Goal: Use online tool/utility: Utilize a website feature to perform a specific function

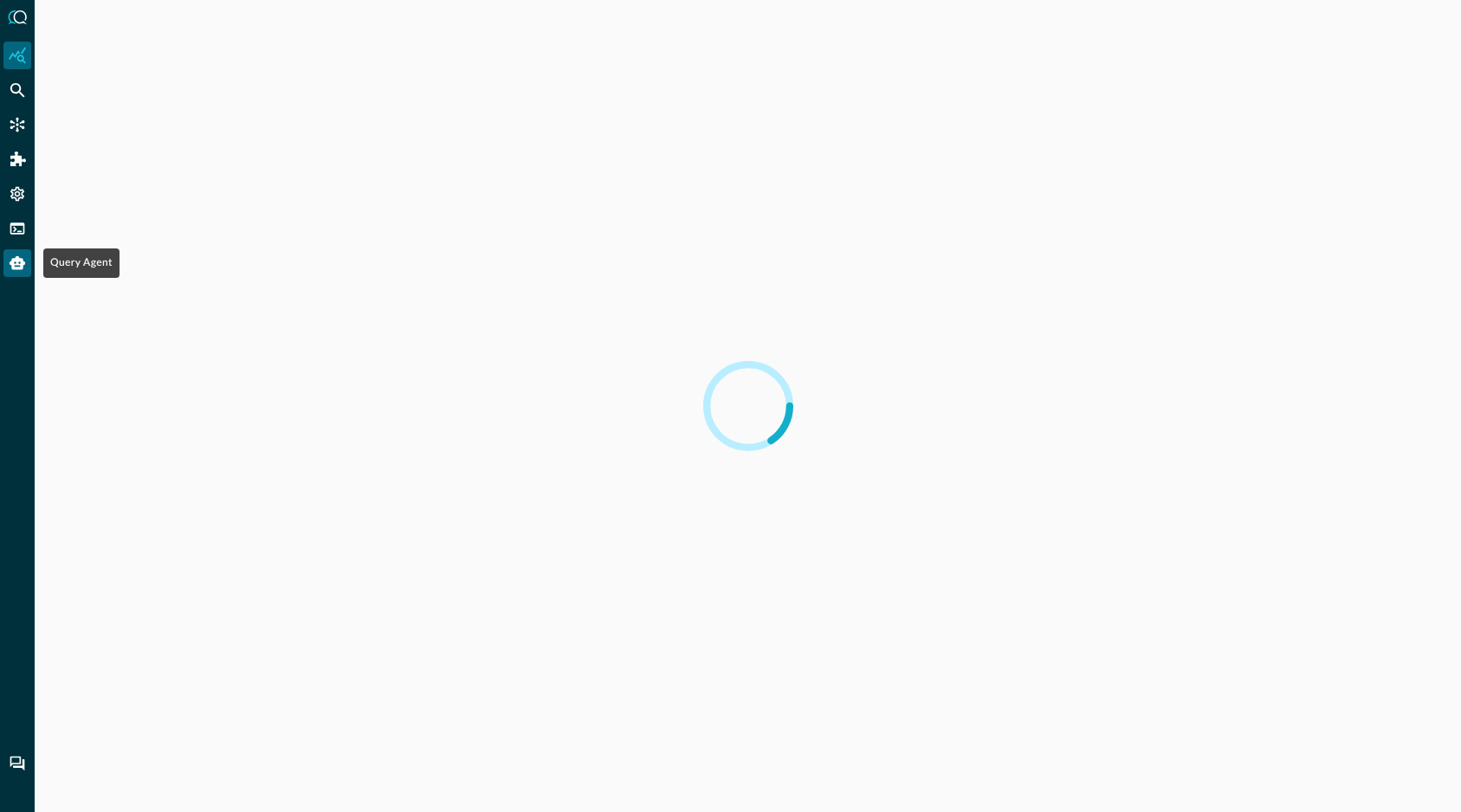
click at [19, 264] on icon "Query Agent" at bounding box center [18, 263] width 16 height 14
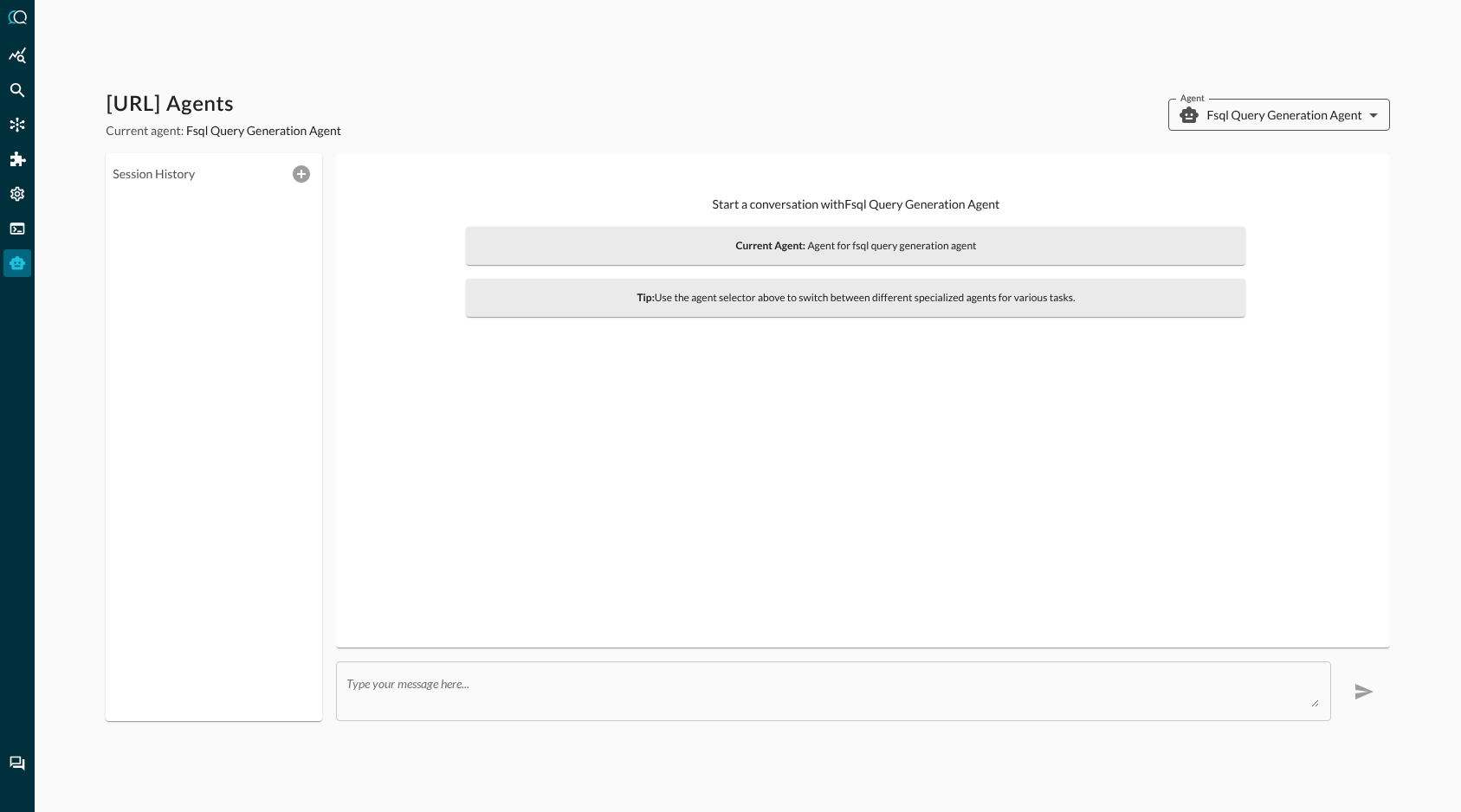
click at [1277, 116] on body "[URL] Agents Current agent: Fsql Query Generation Agent Agent Fsql Query Genera…" at bounding box center [730, 406] width 1461 height 812
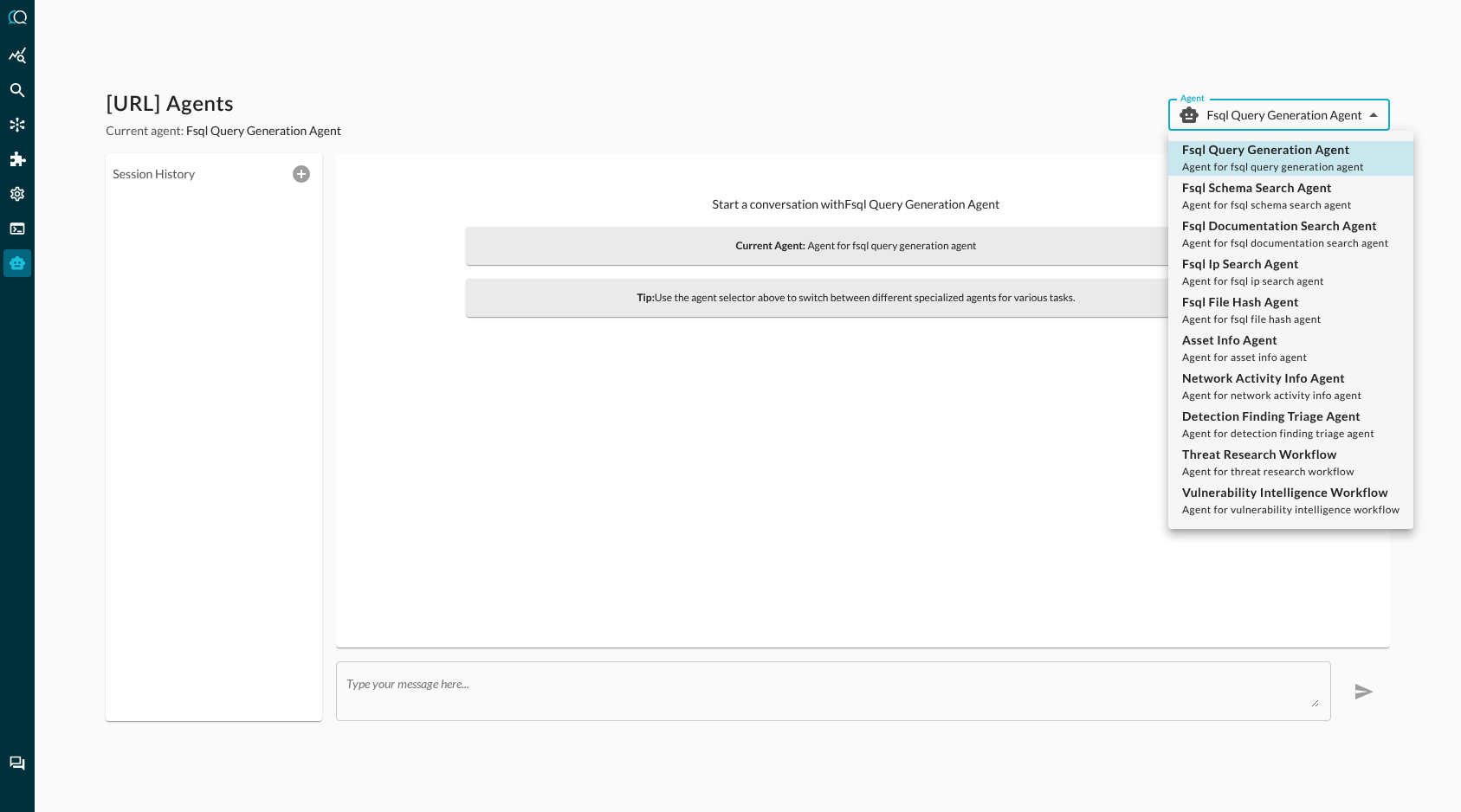
click at [903, 90] on div at bounding box center [730, 406] width 1461 height 812
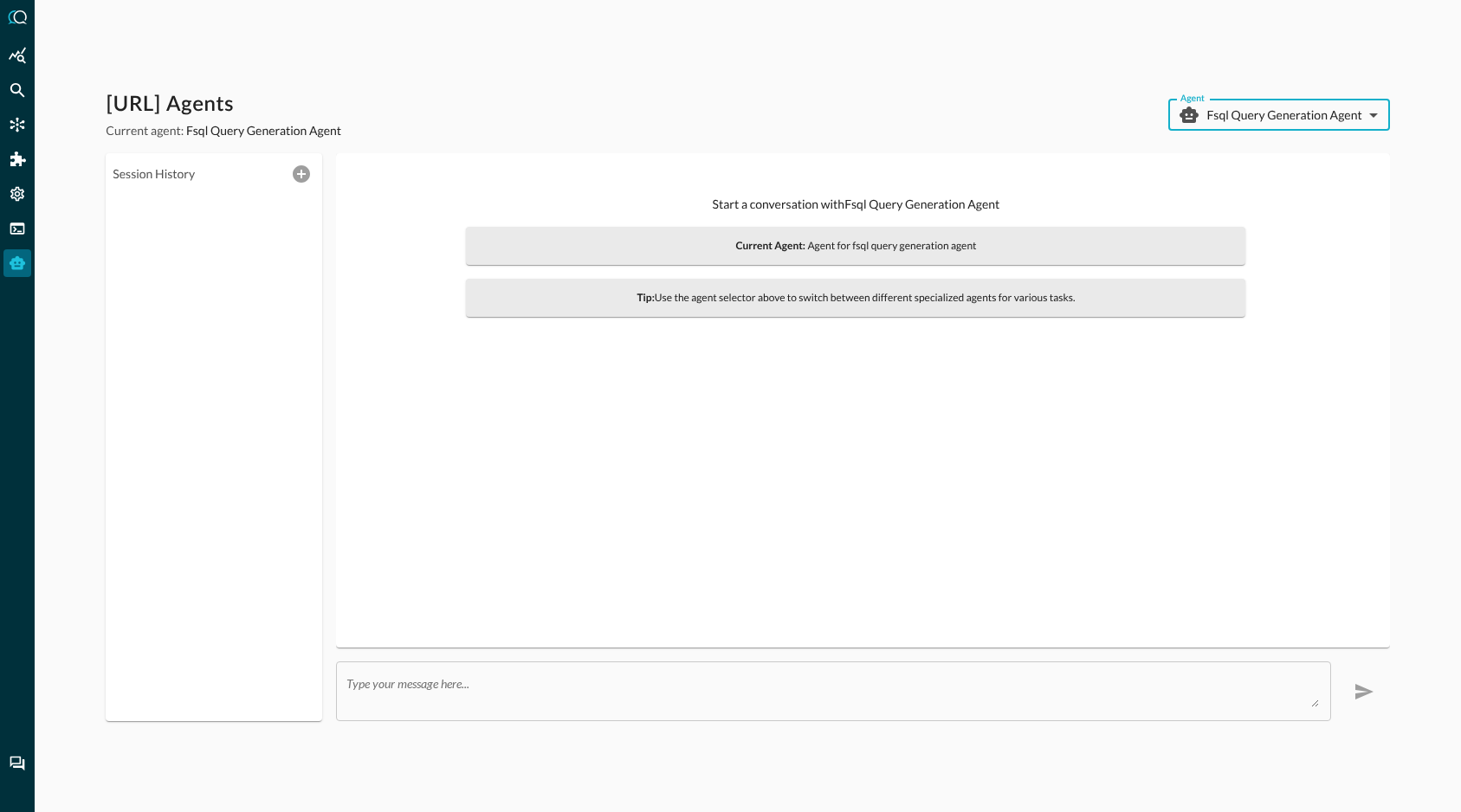
click at [1278, 121] on body "[URL] Agents Current agent: Fsql Query Generation Agent Agent Fsql Query Genera…" at bounding box center [730, 406] width 1461 height 812
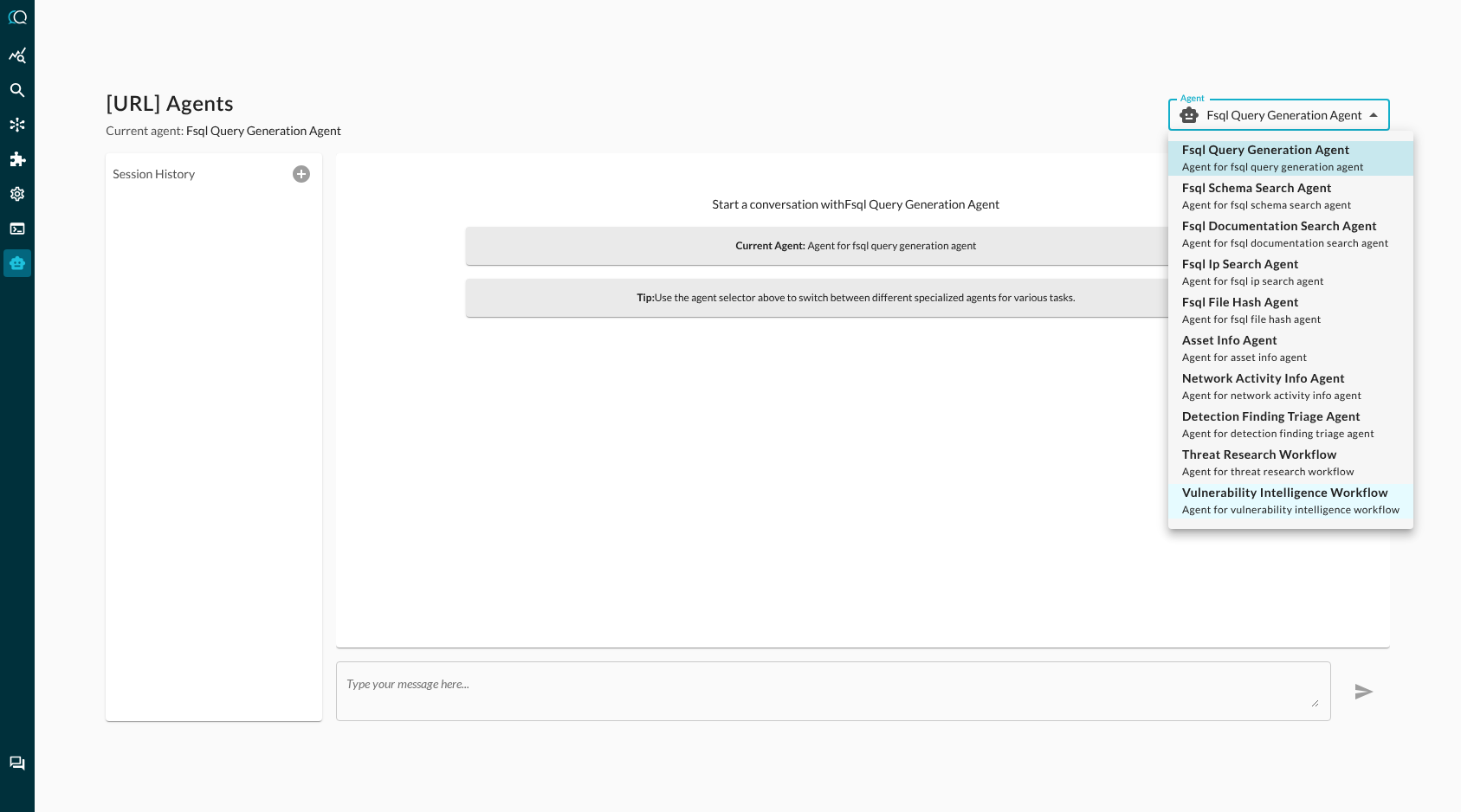
click at [1269, 493] on p "Vulnerability Intelligence Workflow" at bounding box center [1290, 493] width 217 height 18
type input "vulnerability_intelligence_workflow"
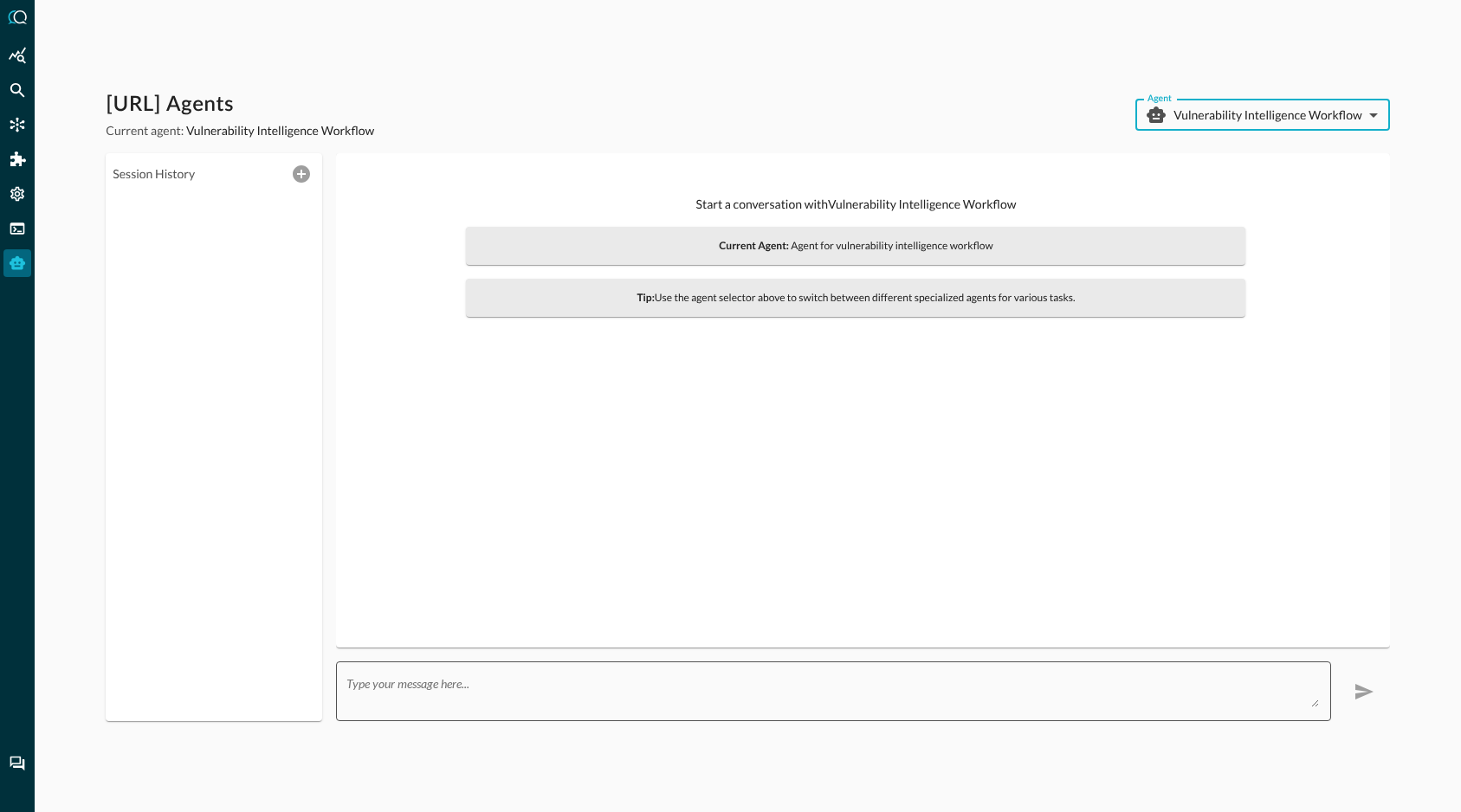
click at [559, 697] on textarea at bounding box center [831, 692] width 971 height 32
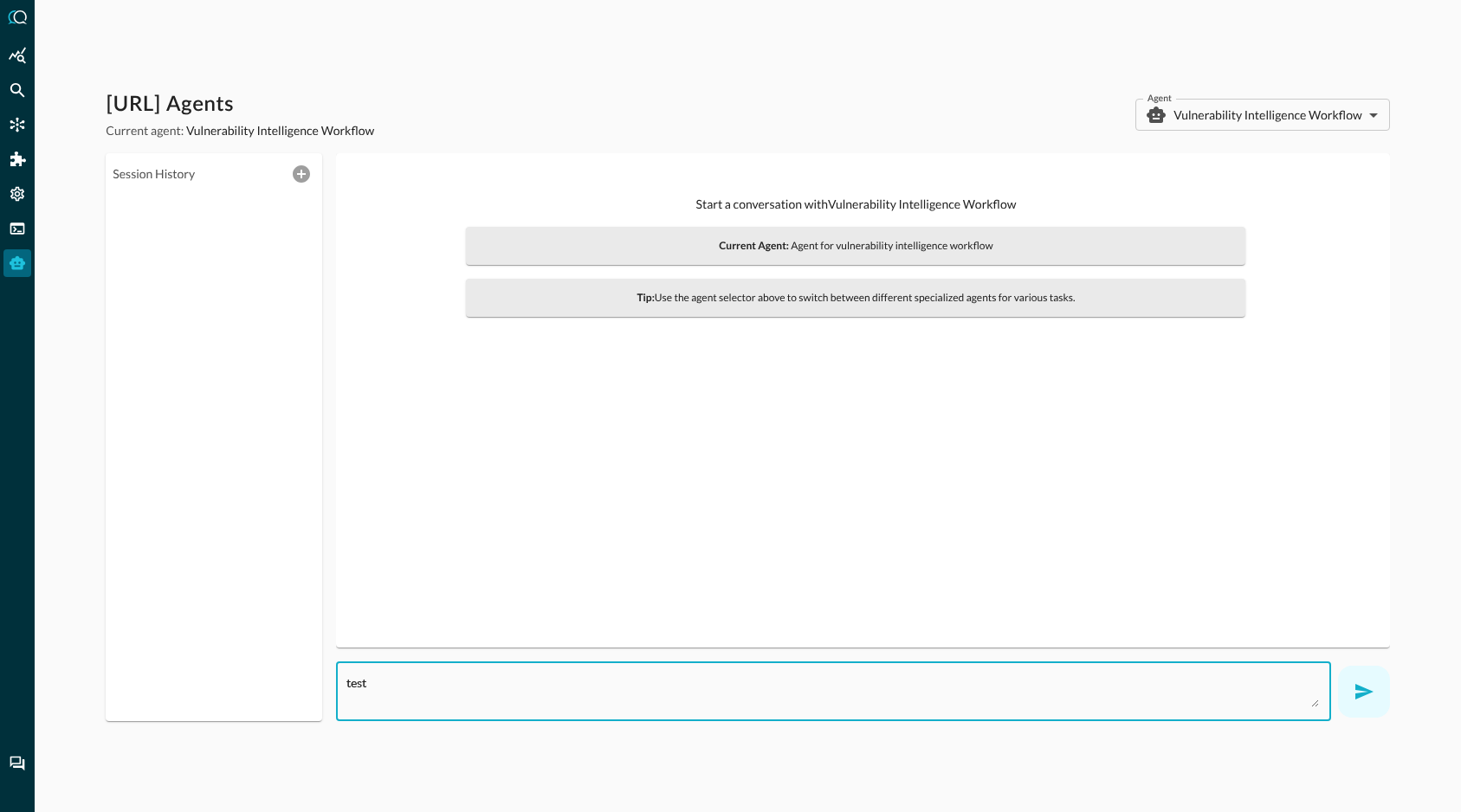
type textarea "test"
click at [1377, 700] on button "button" at bounding box center [1363, 691] width 52 height 52
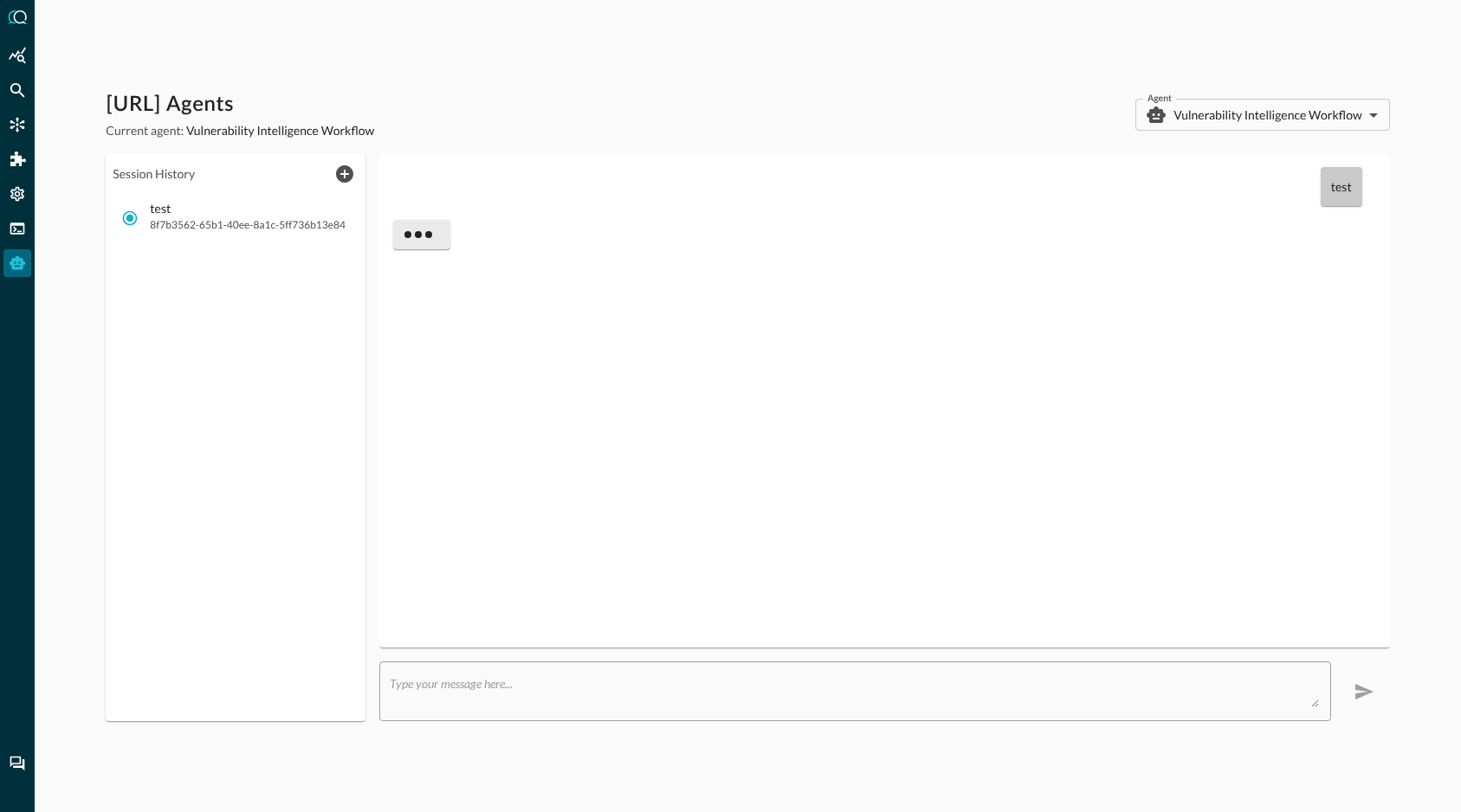
click at [795, 515] on div "test" at bounding box center [884, 401] width 982 height 467
drag, startPoint x: 666, startPoint y: 120, endPoint x: 431, endPoint y: 103, distance: 235.6
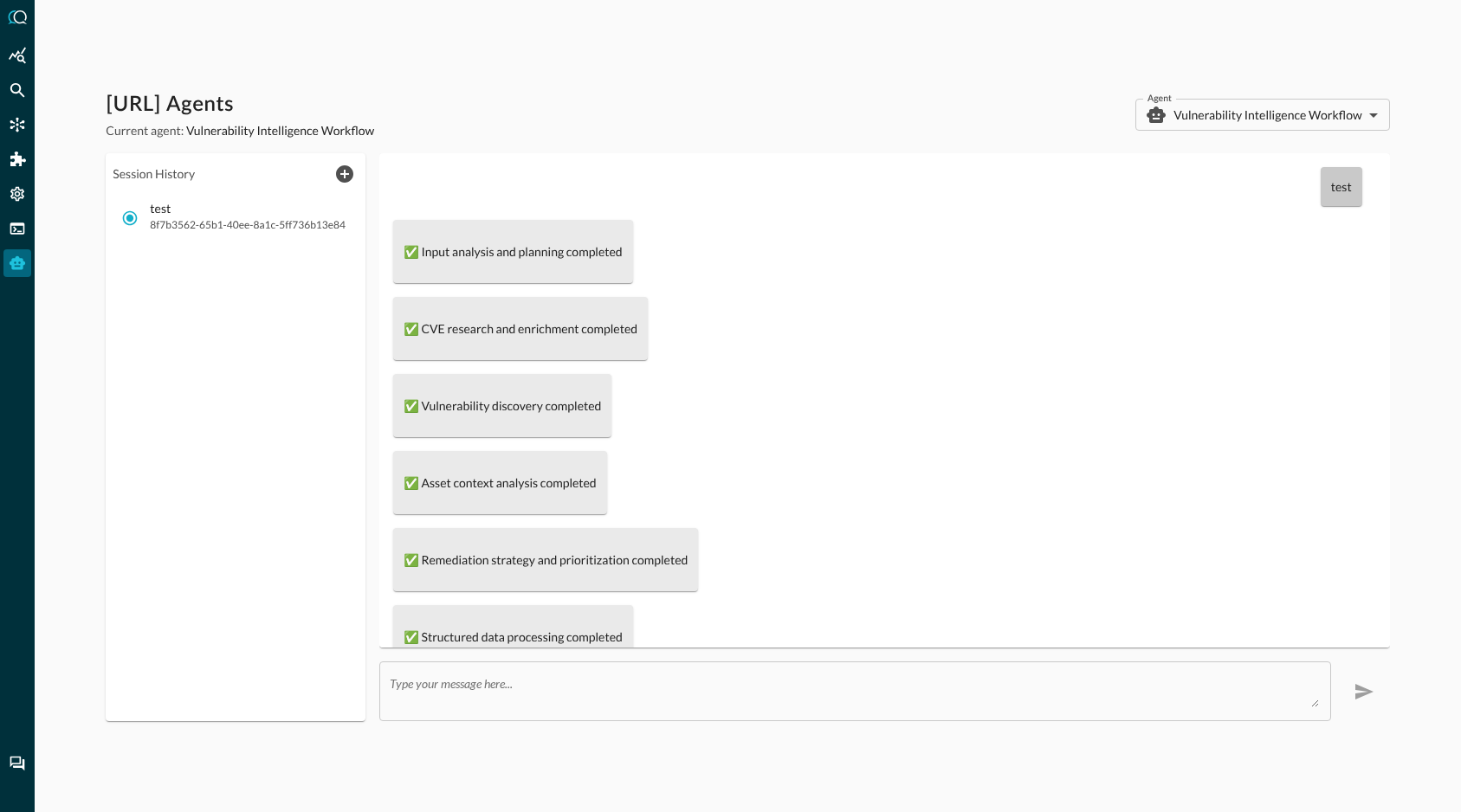
scroll to position [316, 0]
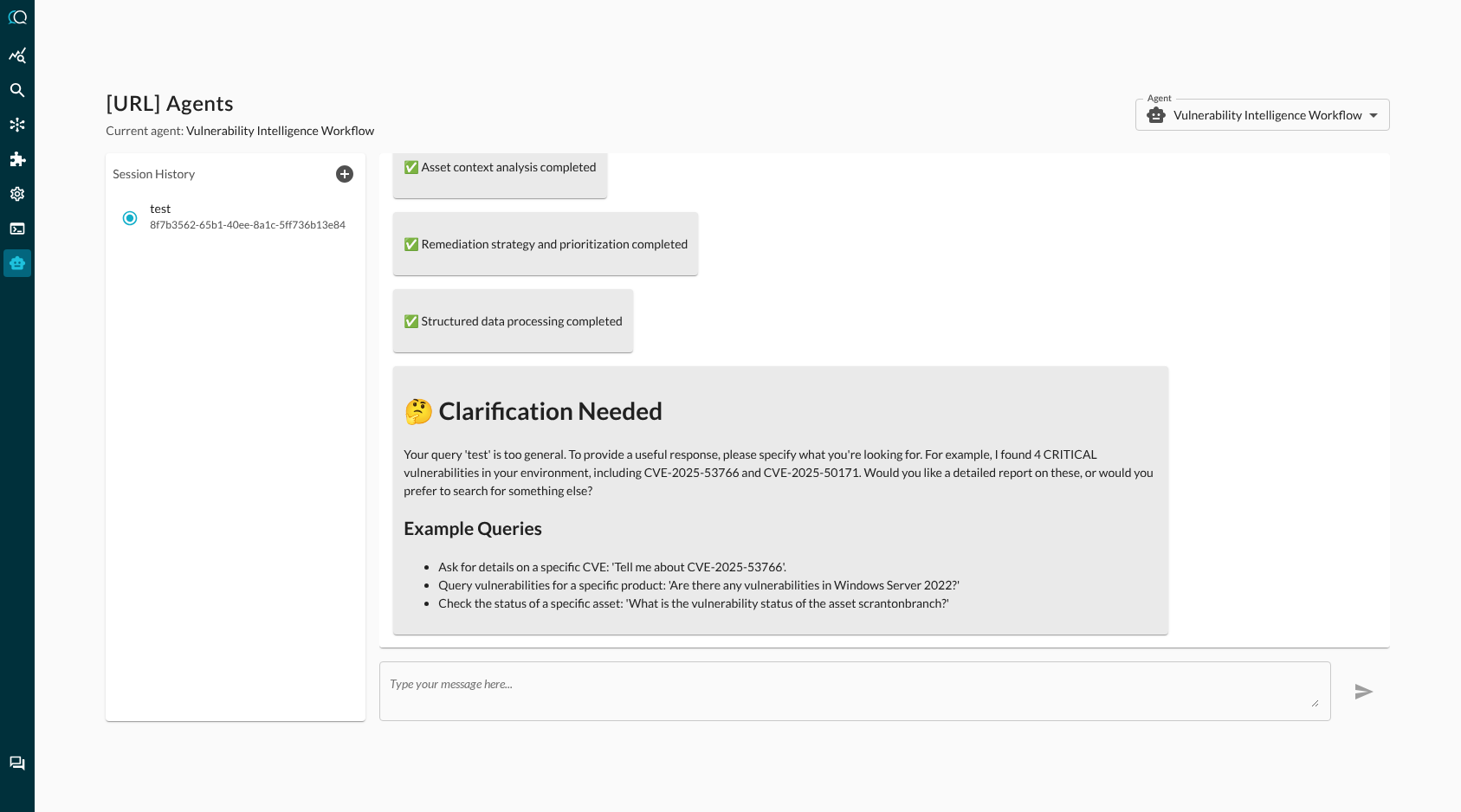
click at [746, 722] on div "Query.AI Agents Current agent: Vulnerability Intelligence Workflow Agent Vulner…" at bounding box center [747, 406] width 1426 height 812
click at [742, 701] on textarea at bounding box center [854, 692] width 929 height 32
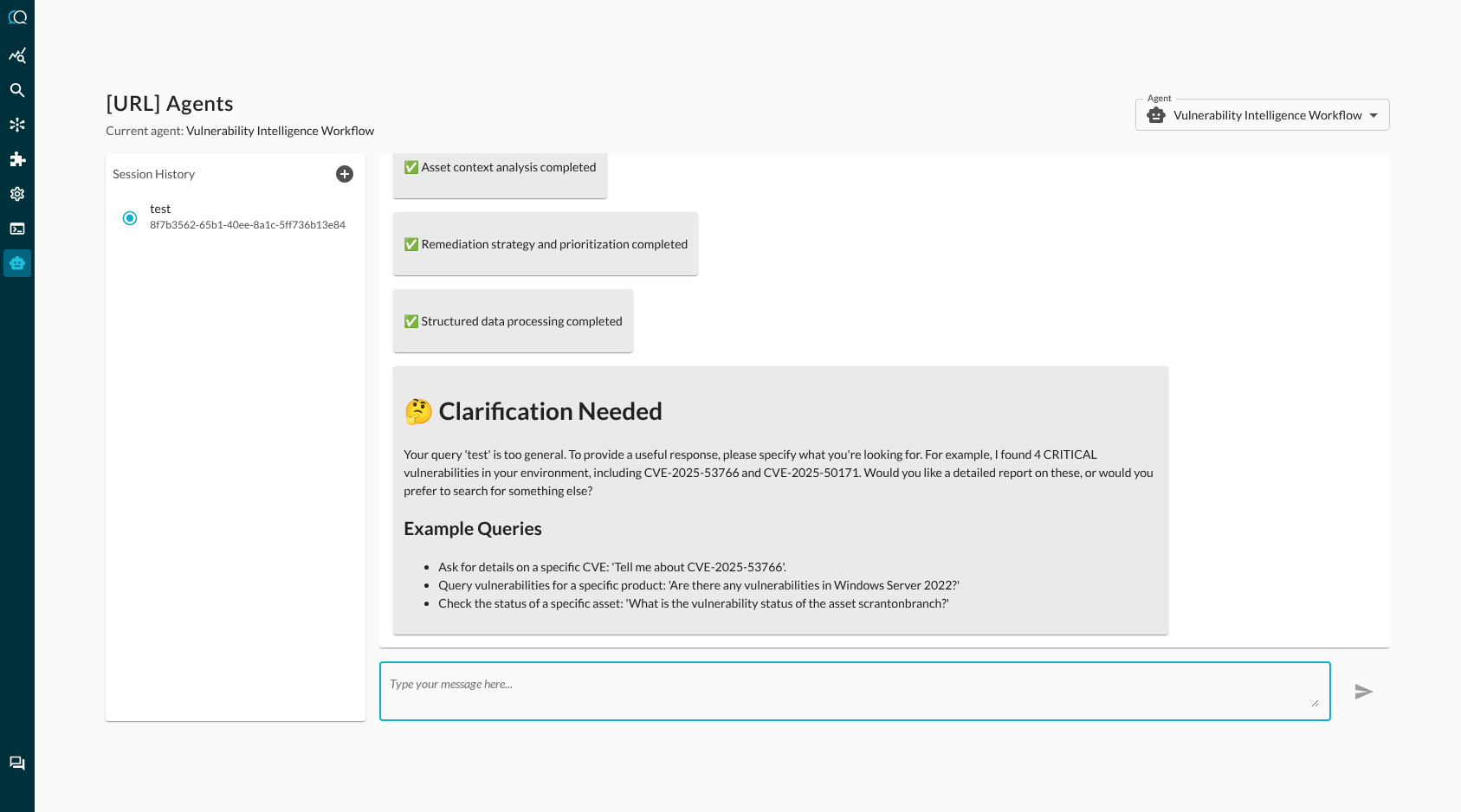
scroll to position [0, 0]
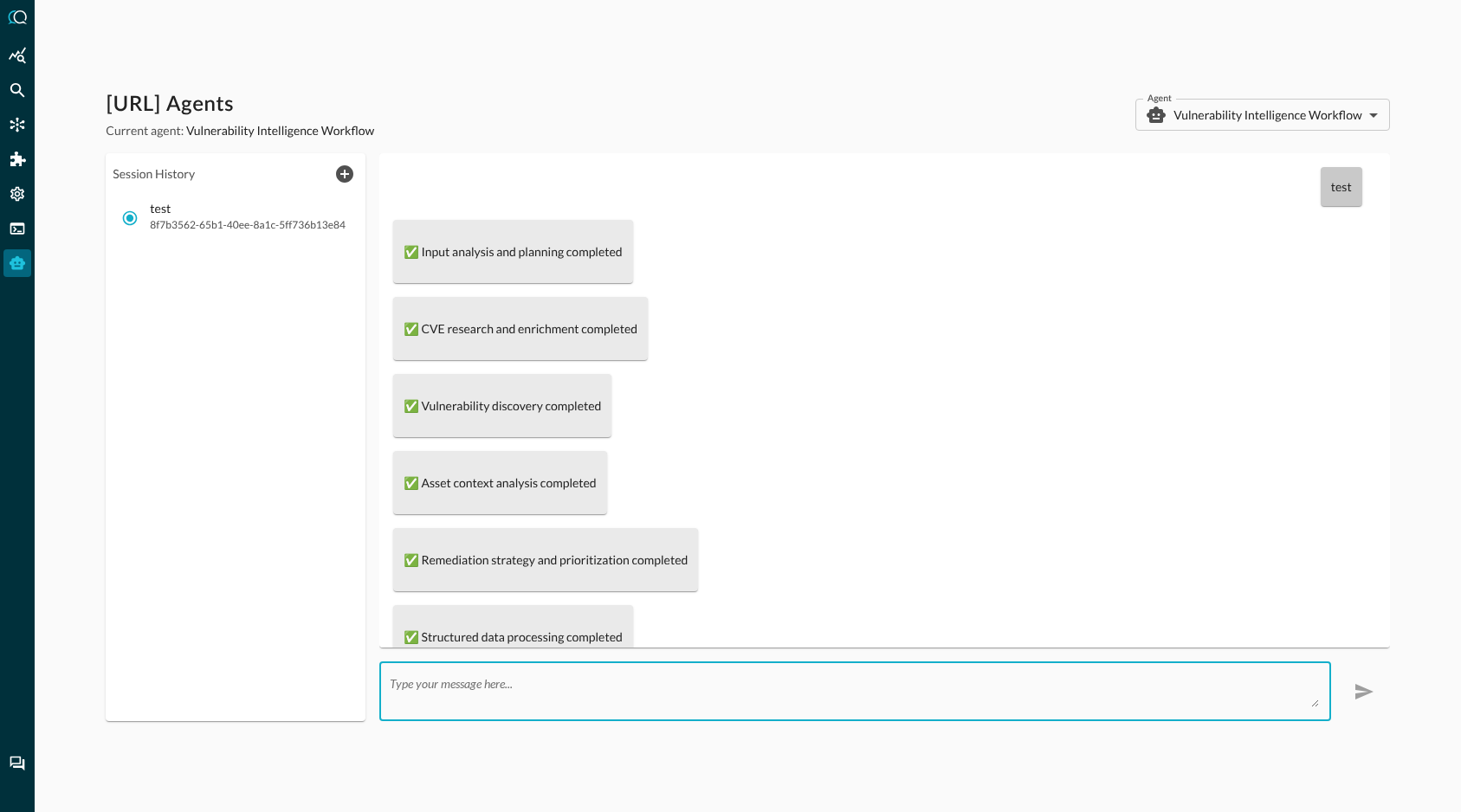
click at [1078, 85] on div "Query.AI Agents Current agent: Vulnerability Intelligence Workflow Agent Vulner…" at bounding box center [747, 406] width 1426 height 812
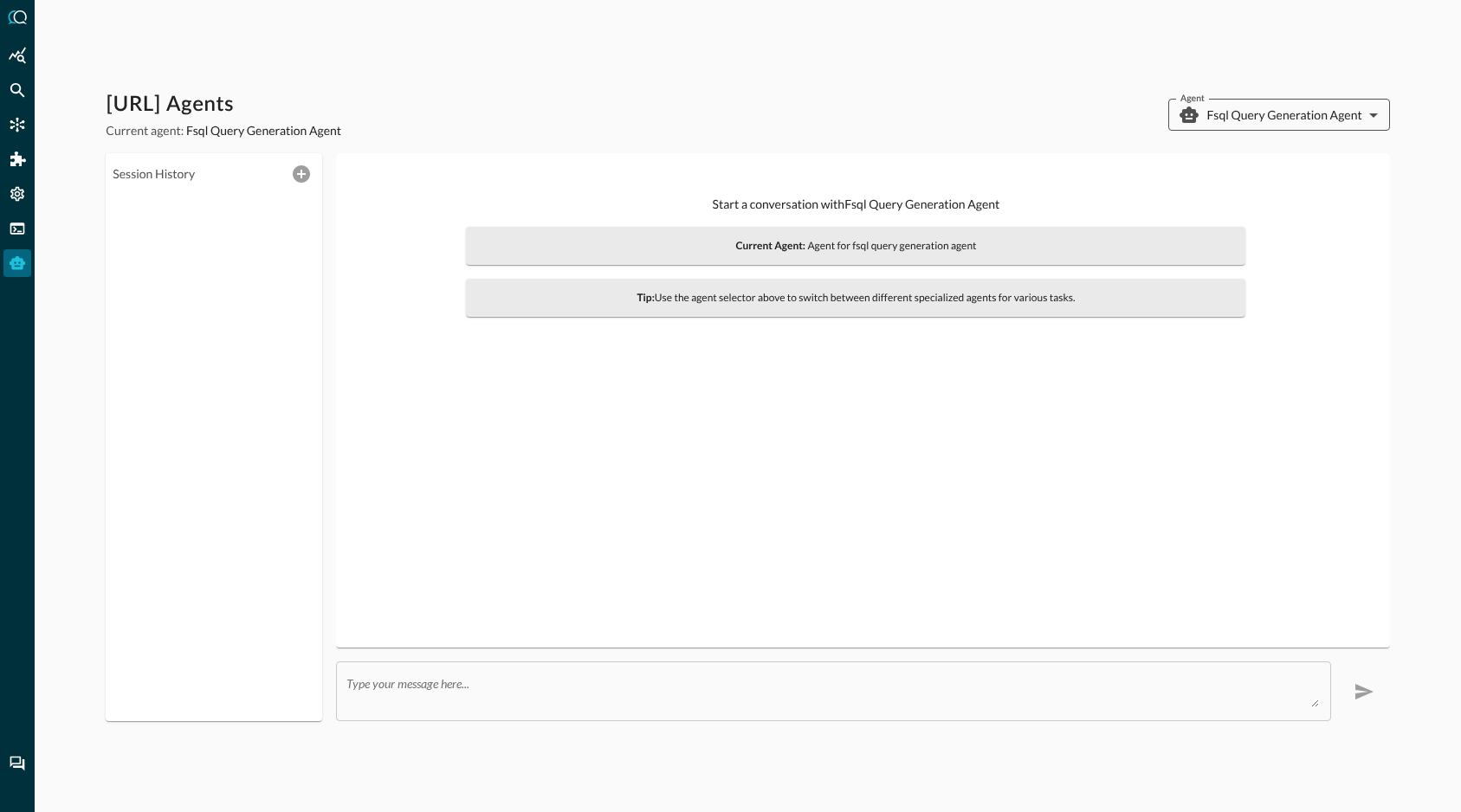
click at [1280, 109] on body "[URL] Agents Current agent: Fsql Query Generation Agent Agent Fsql Query Genera…" at bounding box center [730, 406] width 1461 height 812
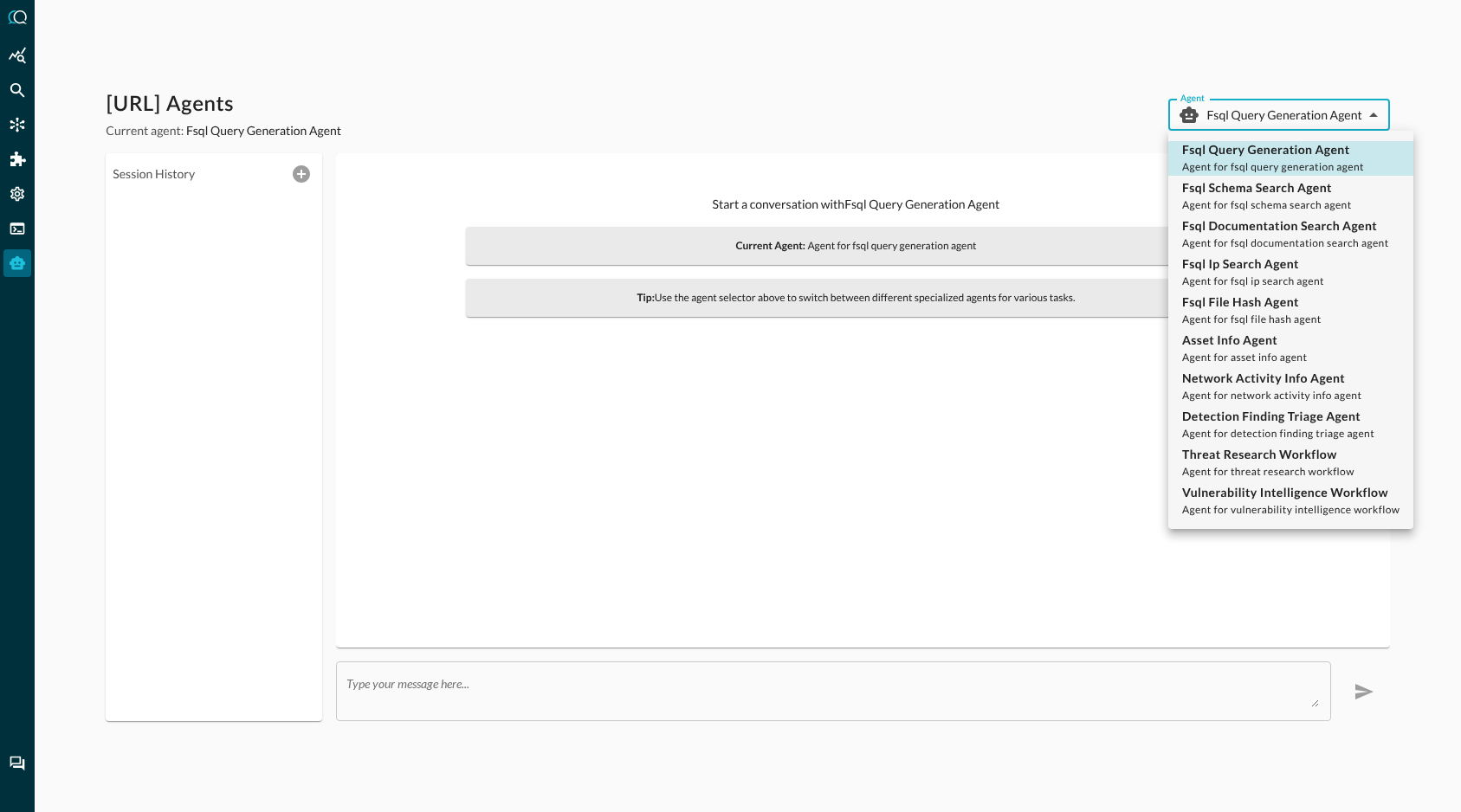
click at [1280, 109] on div at bounding box center [730, 406] width 1461 height 812
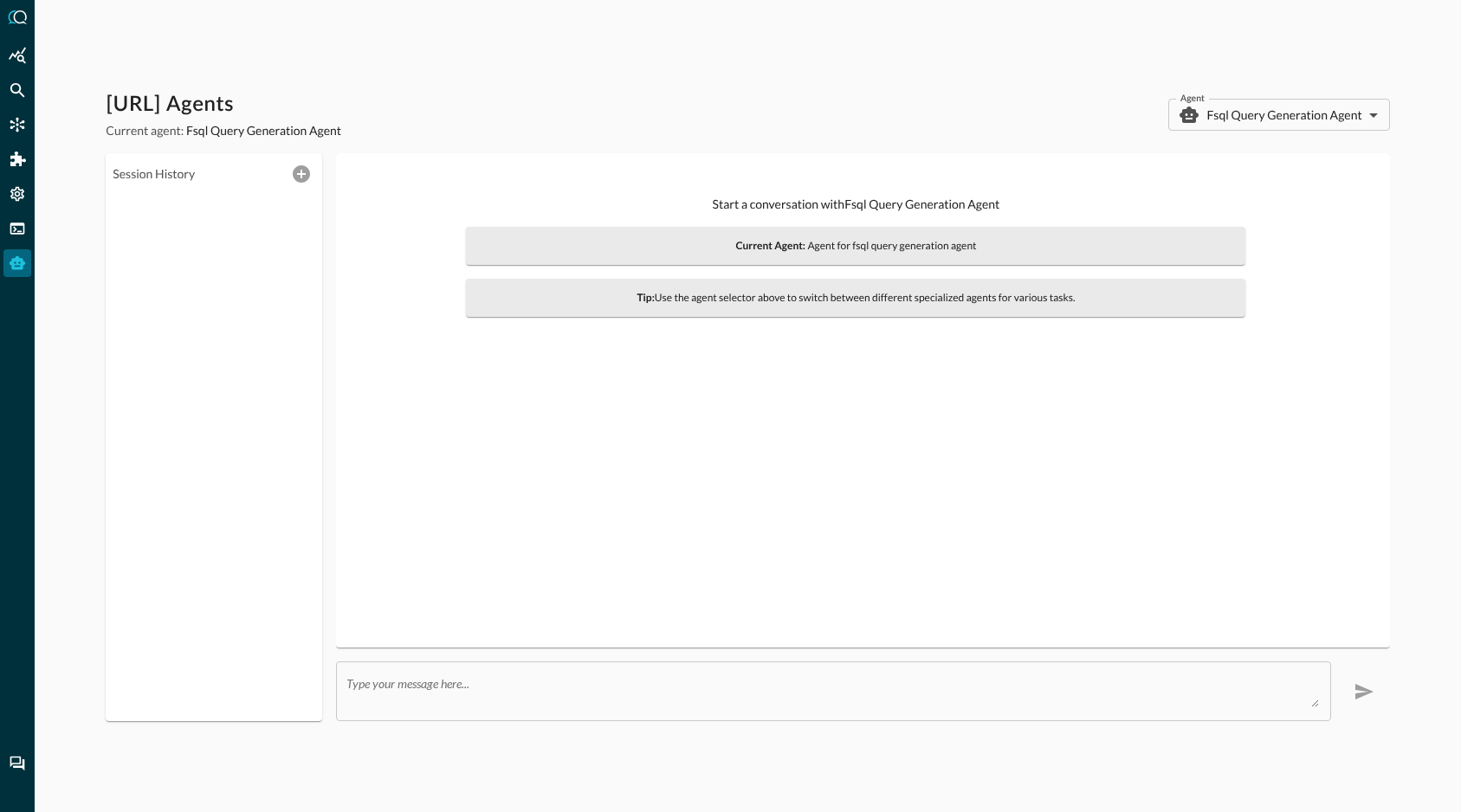
click at [1315, 134] on div "[URL] Agents Current agent: Fsql Query Generation Agent Agent Fsql Query Genera…" at bounding box center [747, 114] width 1284 height 48
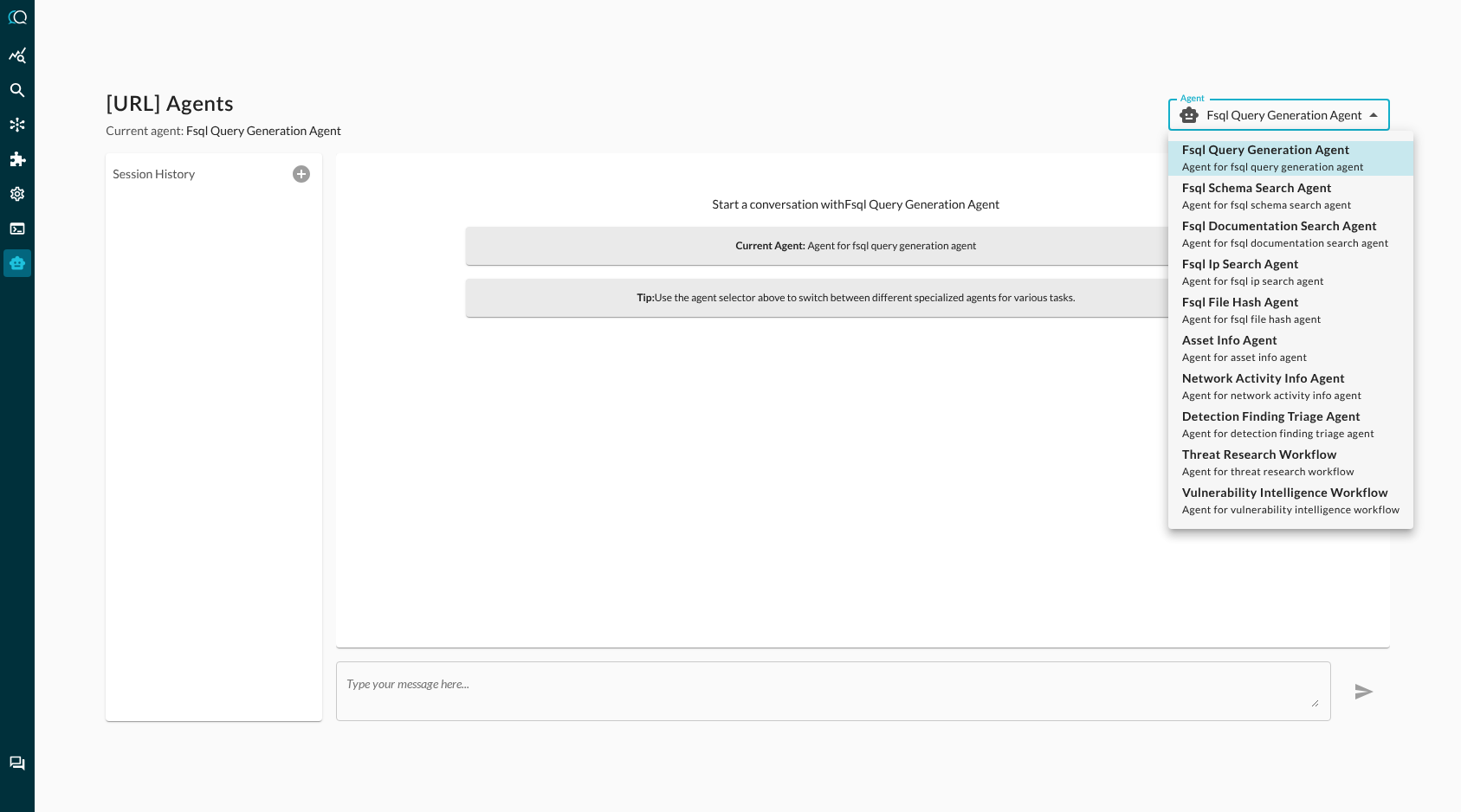
click at [1311, 111] on body "[URL] Agents Current agent: Fsql Query Generation Agent Agent Fsql Query Genera…" at bounding box center [730, 406] width 1461 height 812
click at [851, 518] on div at bounding box center [730, 406] width 1461 height 812
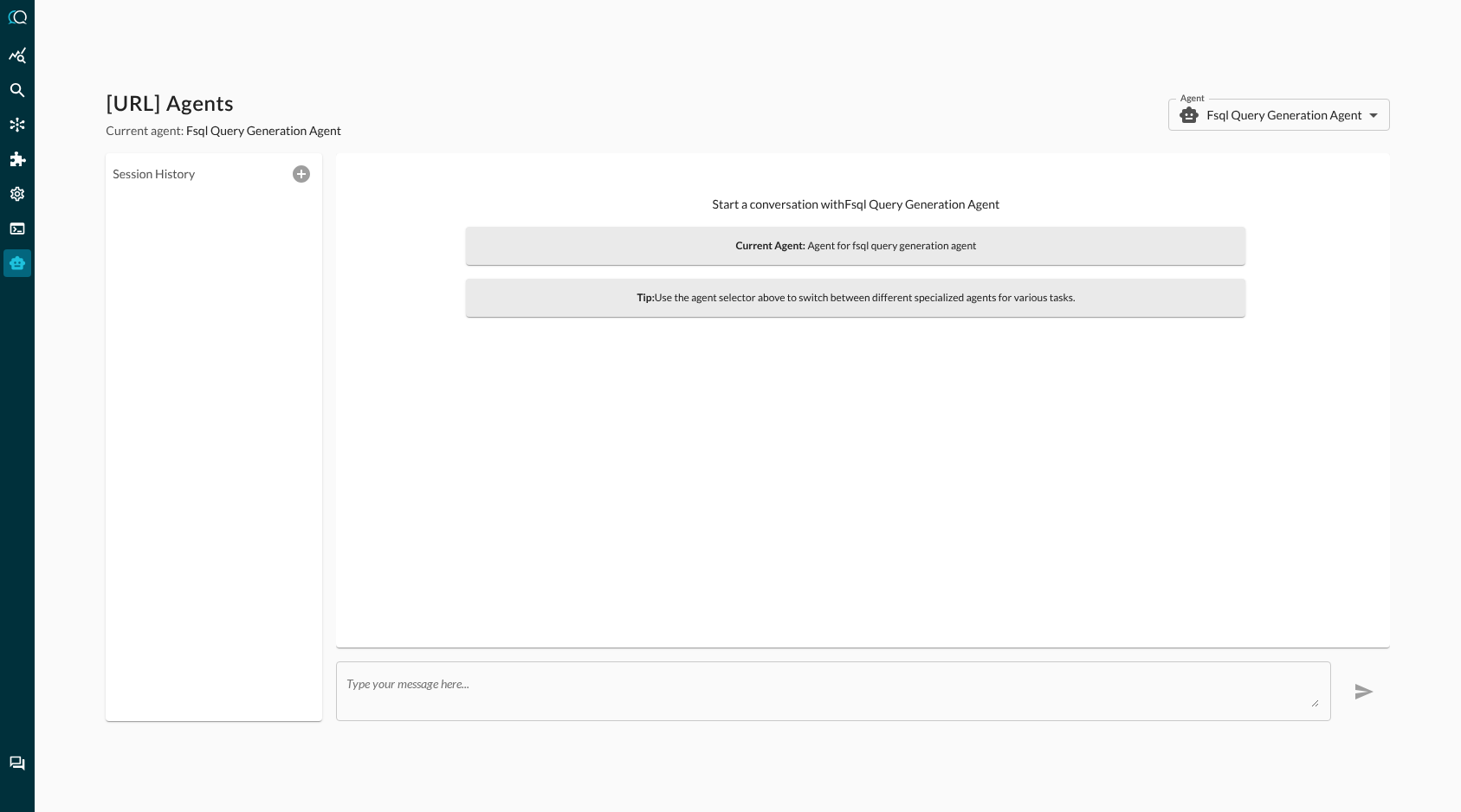
drag, startPoint x: 927, startPoint y: 117, endPoint x: 691, endPoint y: 95, distance: 237.0
drag, startPoint x: 955, startPoint y: 419, endPoint x: 848, endPoint y: 189, distance: 253.7
click at [957, 416] on div "Start a conversation with Fsql Query Generation Agent Current Agent: Agent for …" at bounding box center [863, 401] width 1025 height 467
click at [793, 130] on div "Query.AI Agents Current agent: Fsql Query Generation Agent Agent Fsql Query Gen…" at bounding box center [747, 114] width 1284 height 48
click at [862, 415] on div "Start a conversation with Fsql Query Generation Agent Current Agent: Agent for …" at bounding box center [863, 401] width 1025 height 467
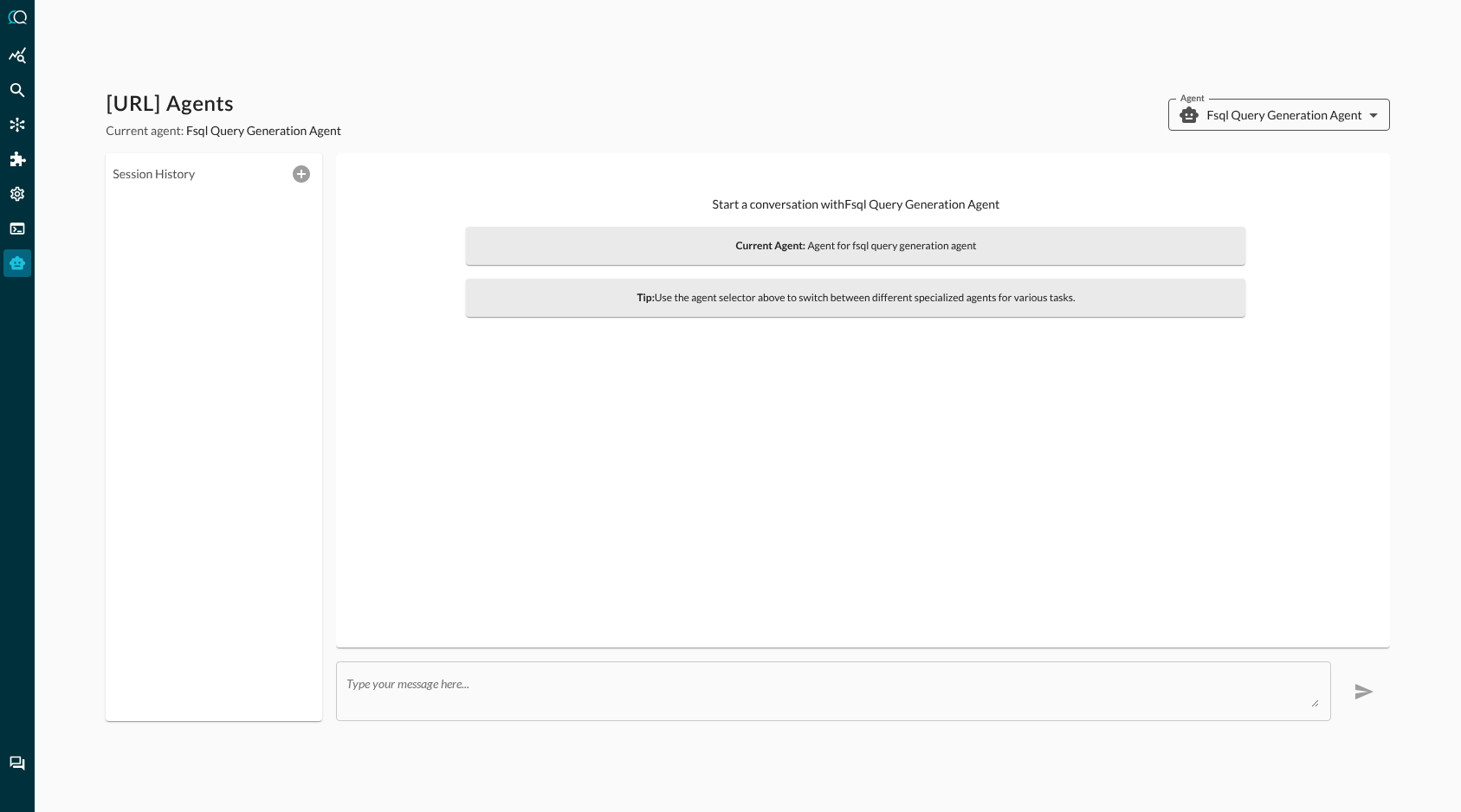
click at [1280, 110] on body "Query.AI Agents Current agent: Fsql Query Generation Agent Agent Fsql Query Gen…" at bounding box center [730, 406] width 1461 height 812
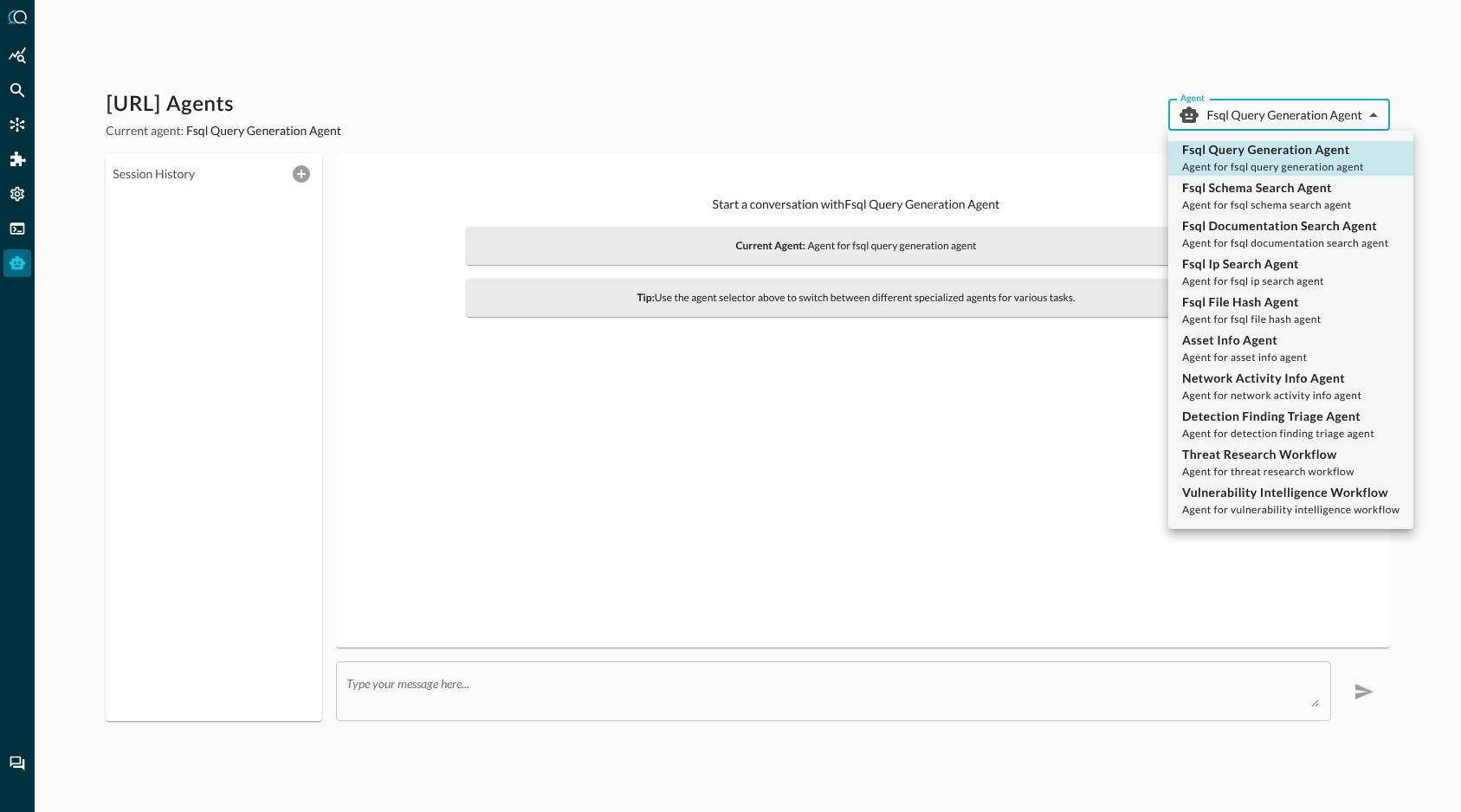
click at [993, 97] on div at bounding box center [730, 406] width 1461 height 812
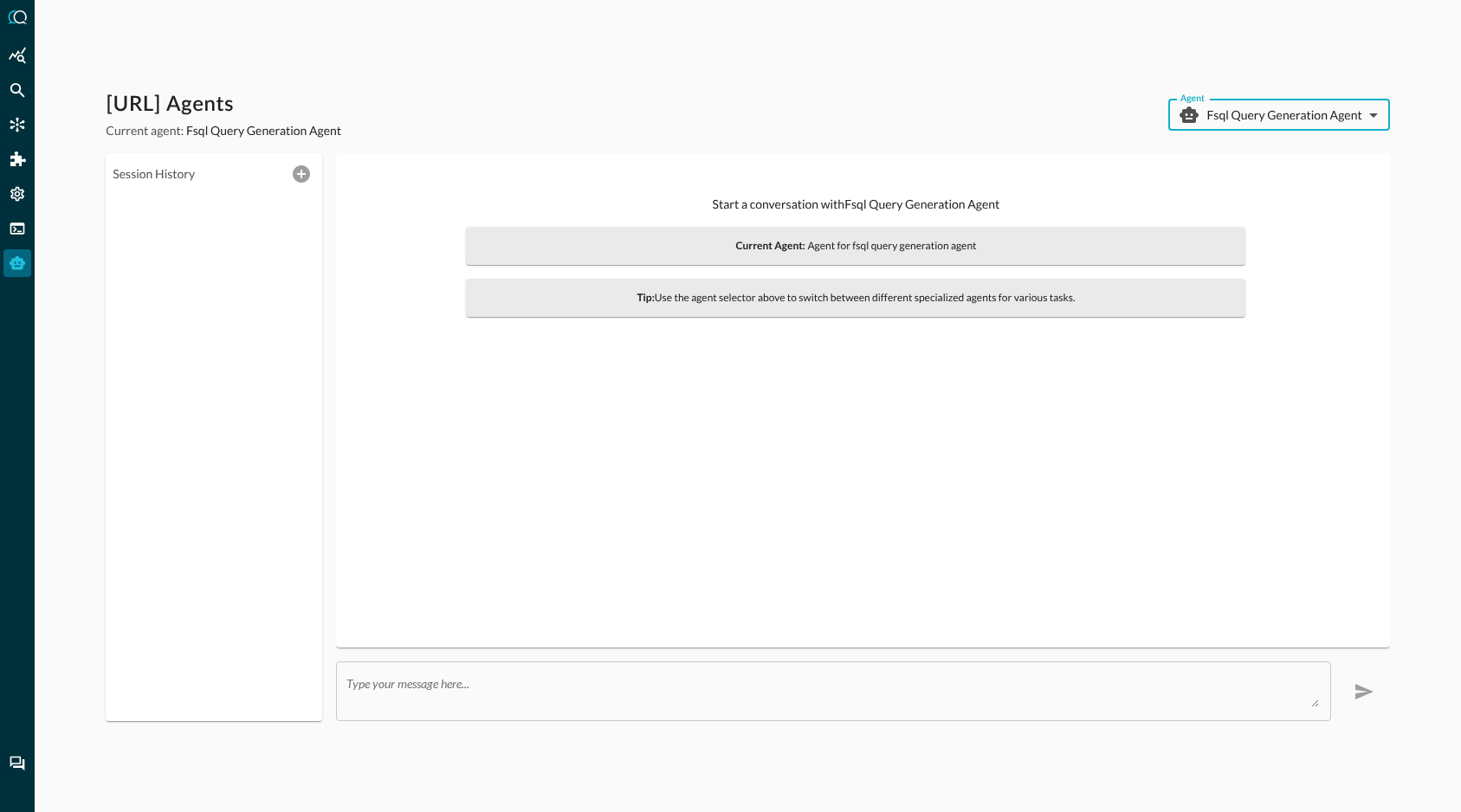
click at [1334, 117] on body "Query.AI Agents Current agent: Fsql Query Generation Agent Agent Fsql Query Gen…" at bounding box center [730, 406] width 1461 height 812
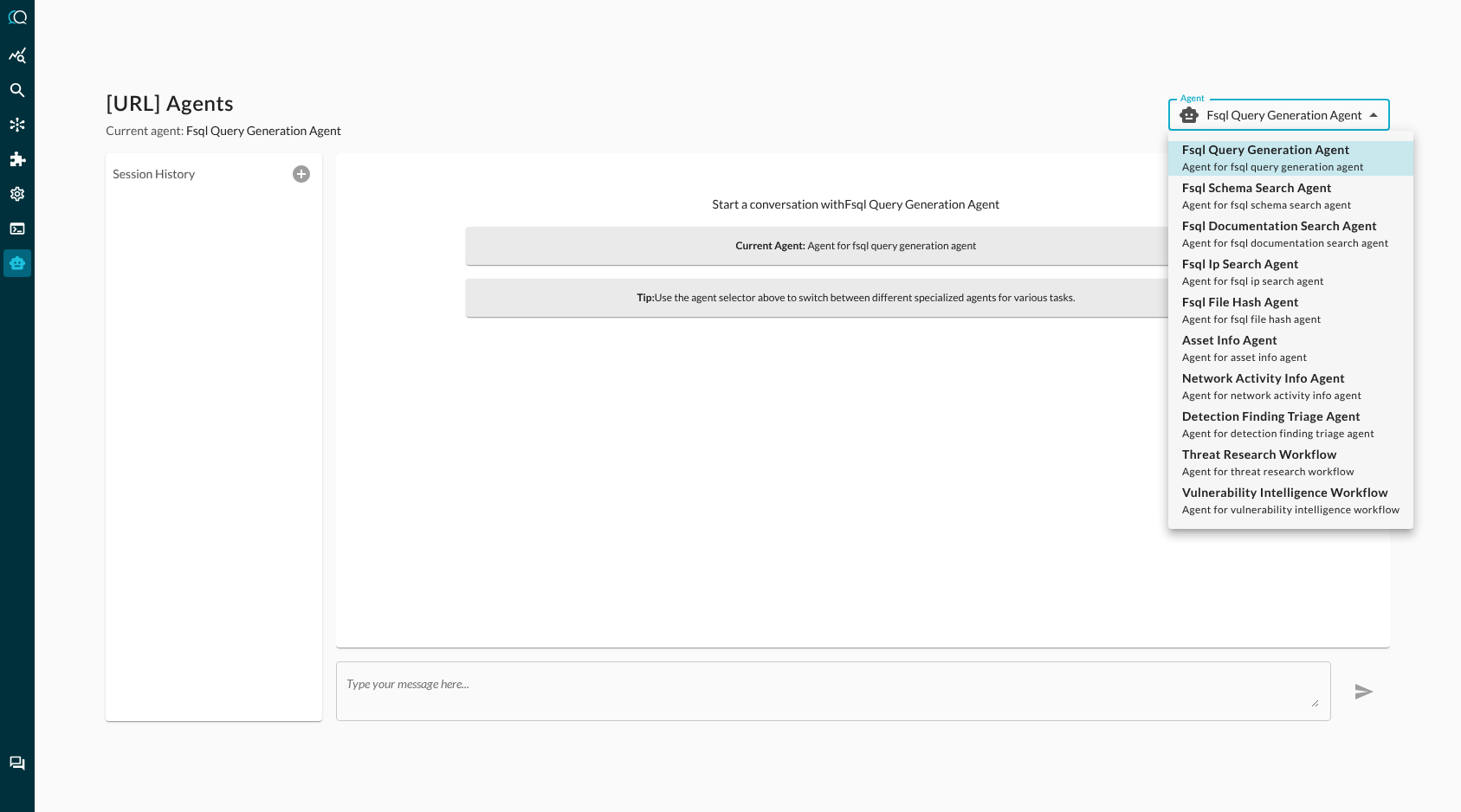
click at [1117, 122] on div at bounding box center [730, 406] width 1461 height 812
click at [1235, 115] on body "Query.AI Agents Current agent: Fsql Query Generation Agent Agent Fsql Query Gen…" at bounding box center [730, 406] width 1461 height 812
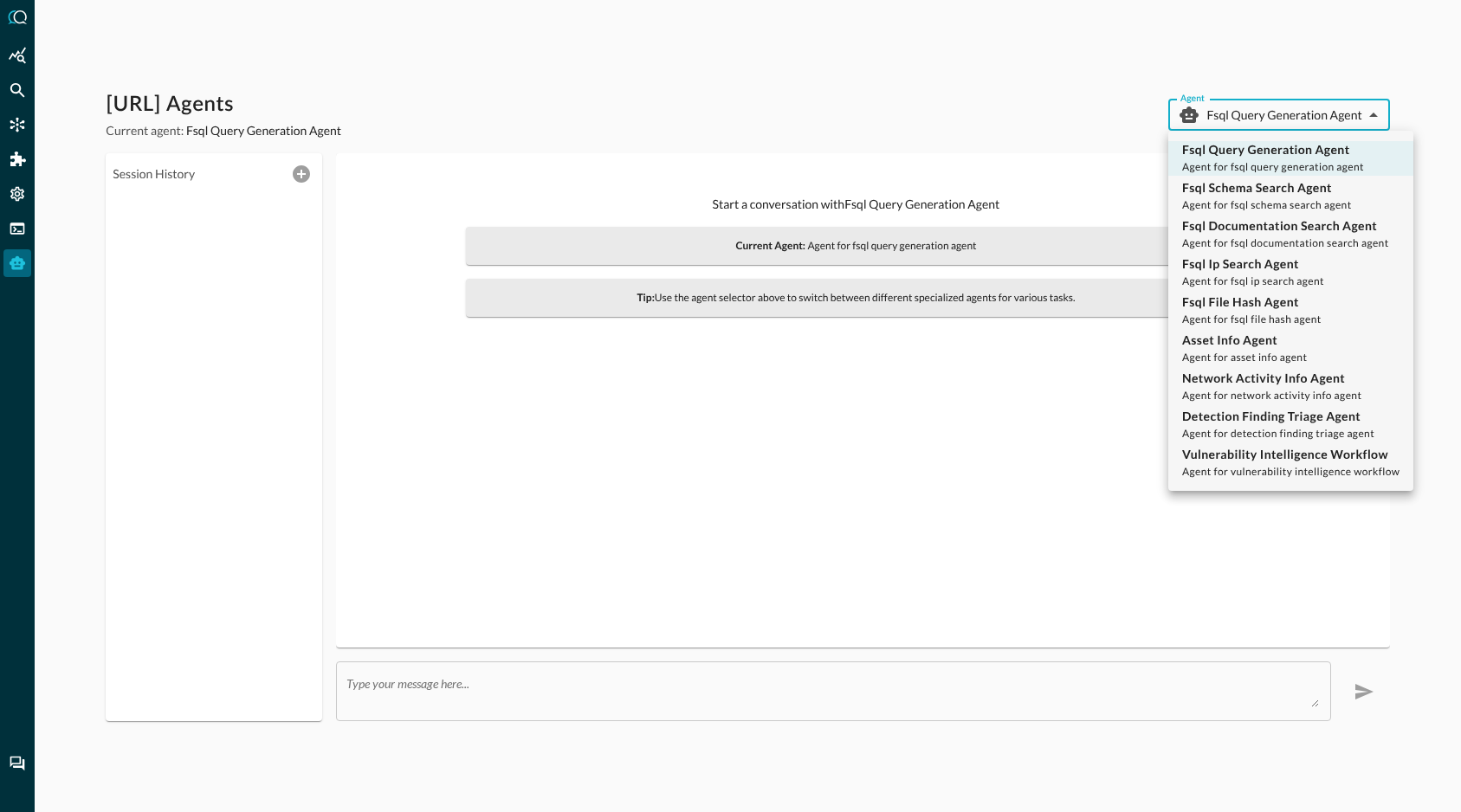
click at [1043, 93] on div at bounding box center [730, 406] width 1461 height 812
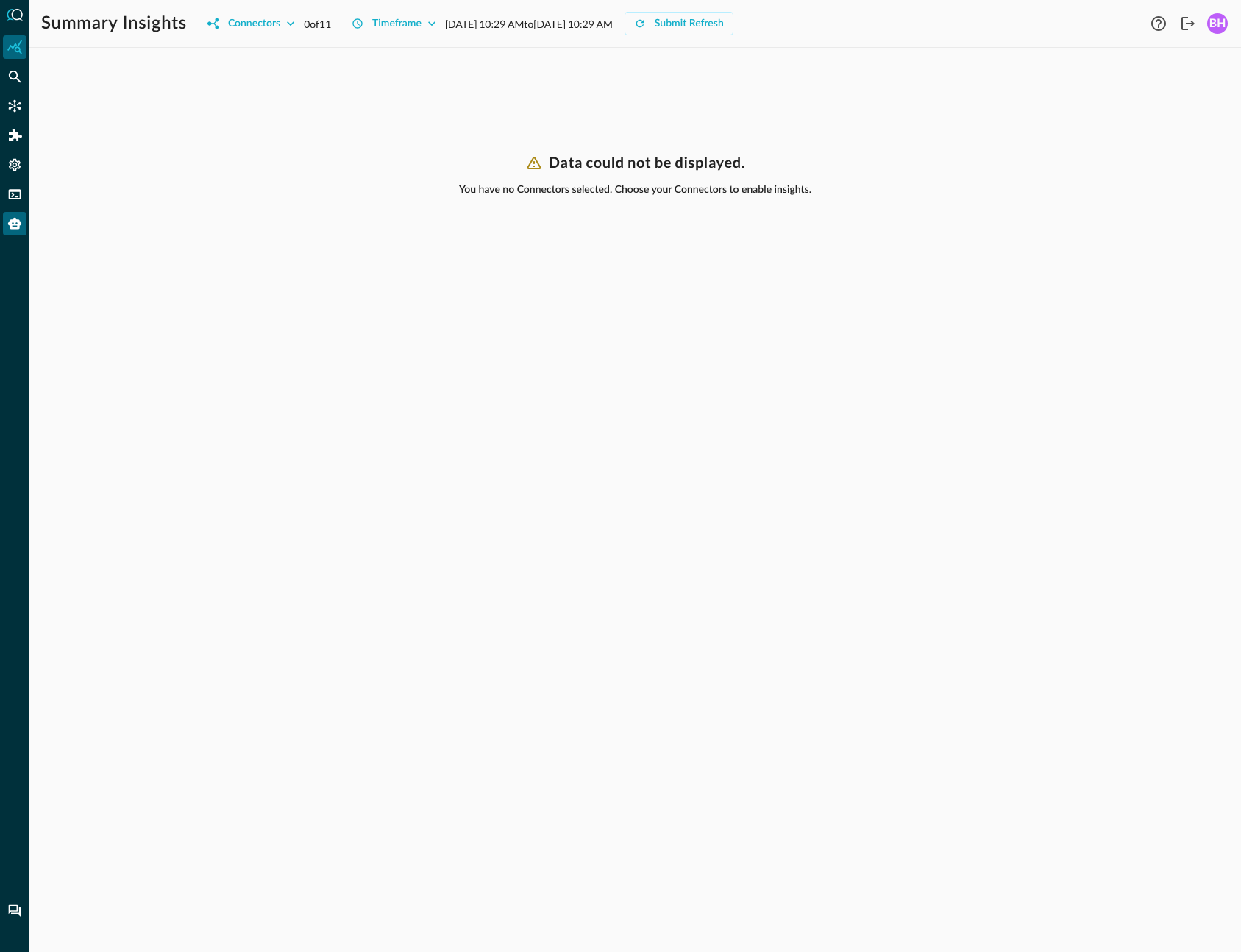
click at [13, 227] on icon "Query Agent" at bounding box center [15, 224] width 15 height 15
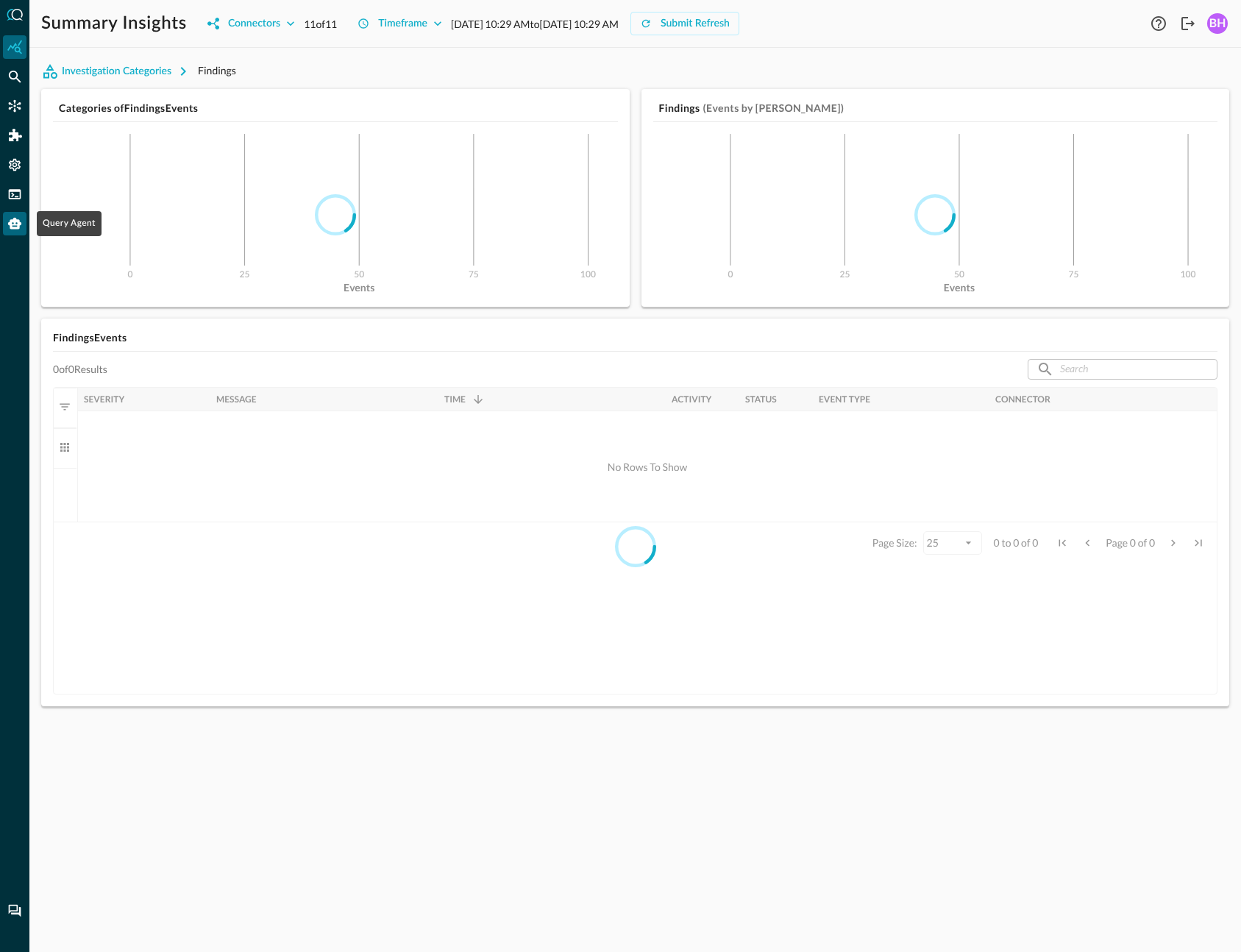
click at [13, 227] on icon "Query Agent" at bounding box center [15, 224] width 15 height 15
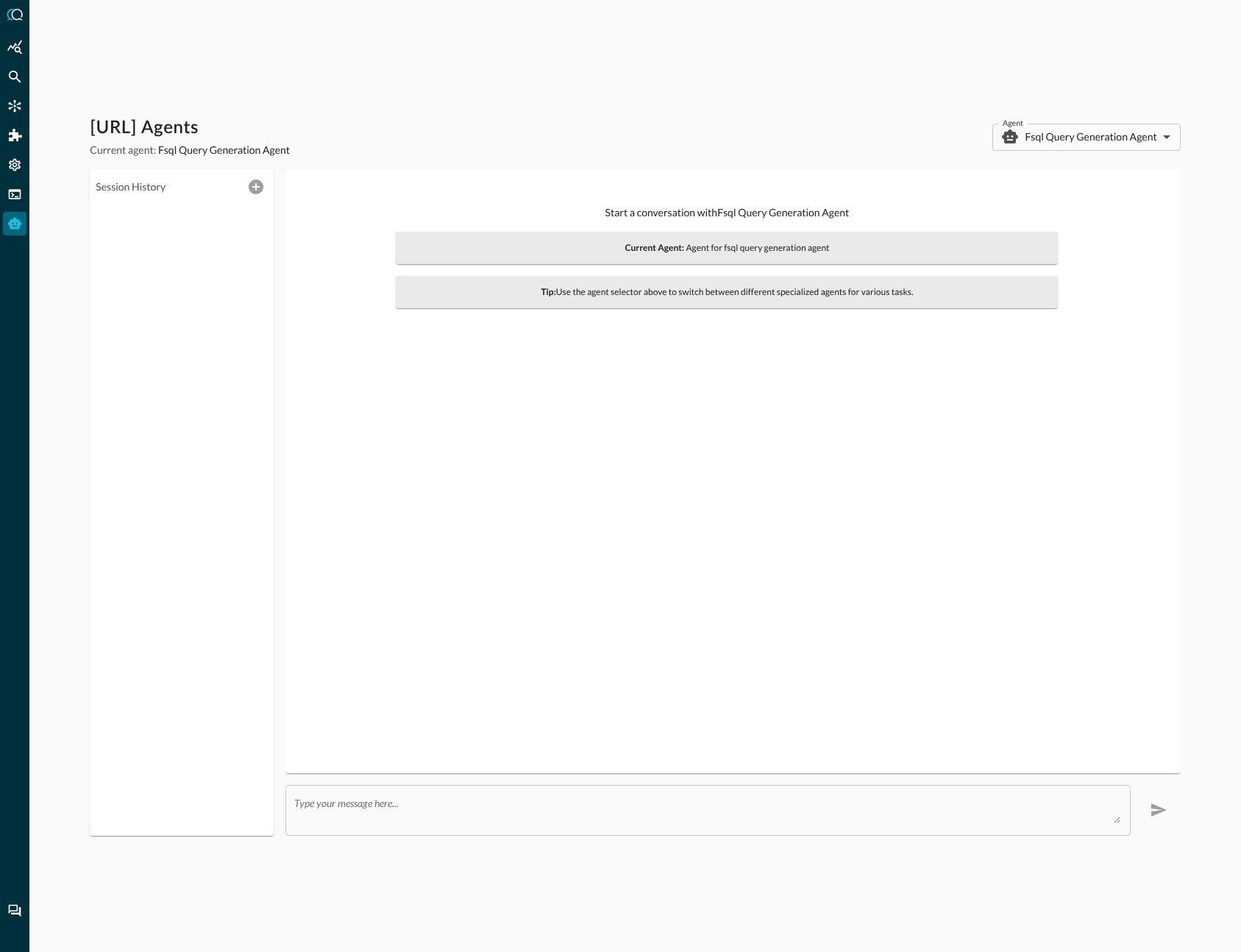
click at [793, 494] on div "Start a conversation with Fsql Query Generation Agent Current Agent: Agent for …" at bounding box center [733, 471] width 871 height 580
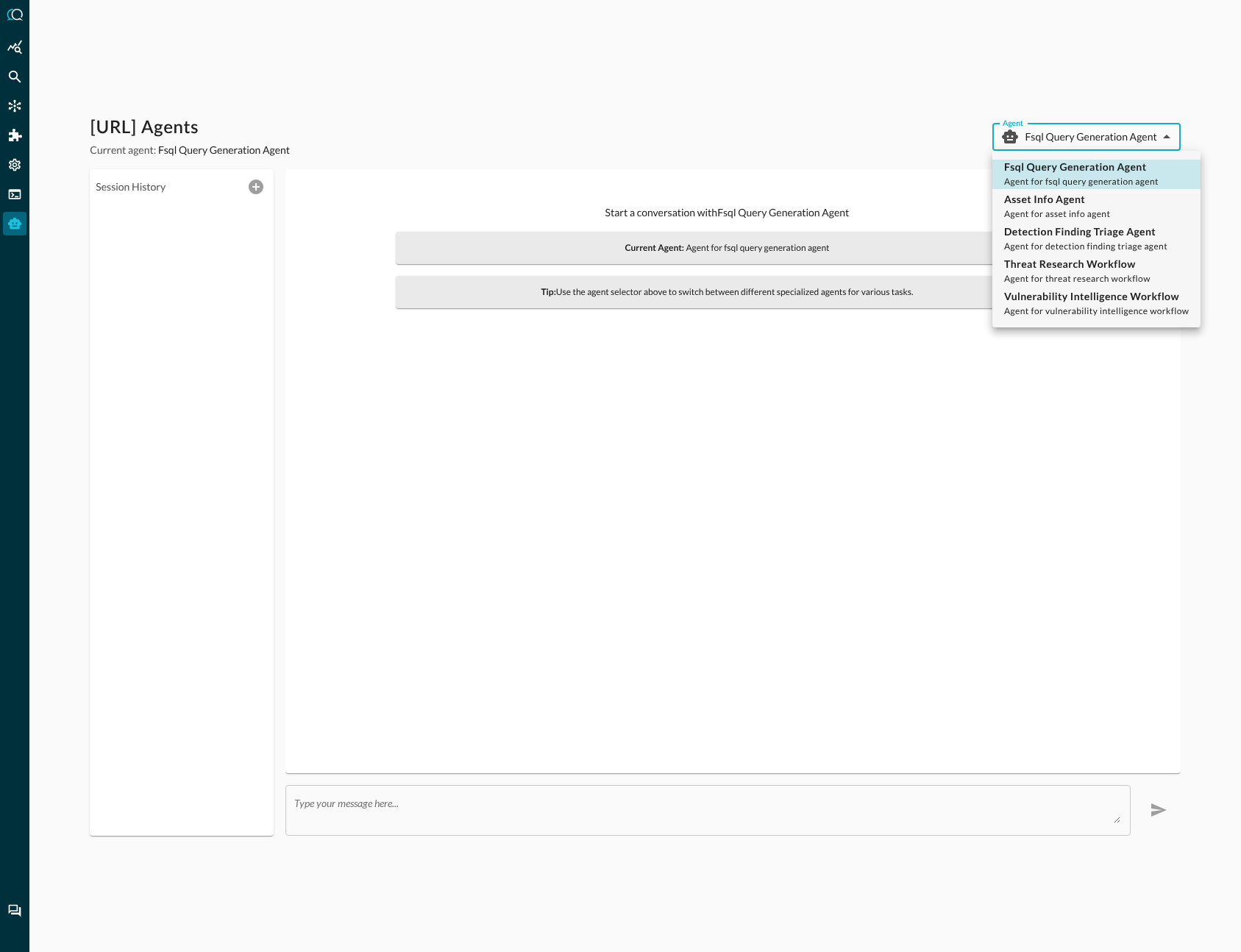
click at [1068, 137] on body "[URL] Agents Current agent: Fsql Query Generation Agent Agent Fsql Query Genera…" at bounding box center [620, 476] width 1241 height 952
click at [831, 375] on div at bounding box center [620, 476] width 1241 height 952
